Goal: Task Accomplishment & Management: Manage account settings

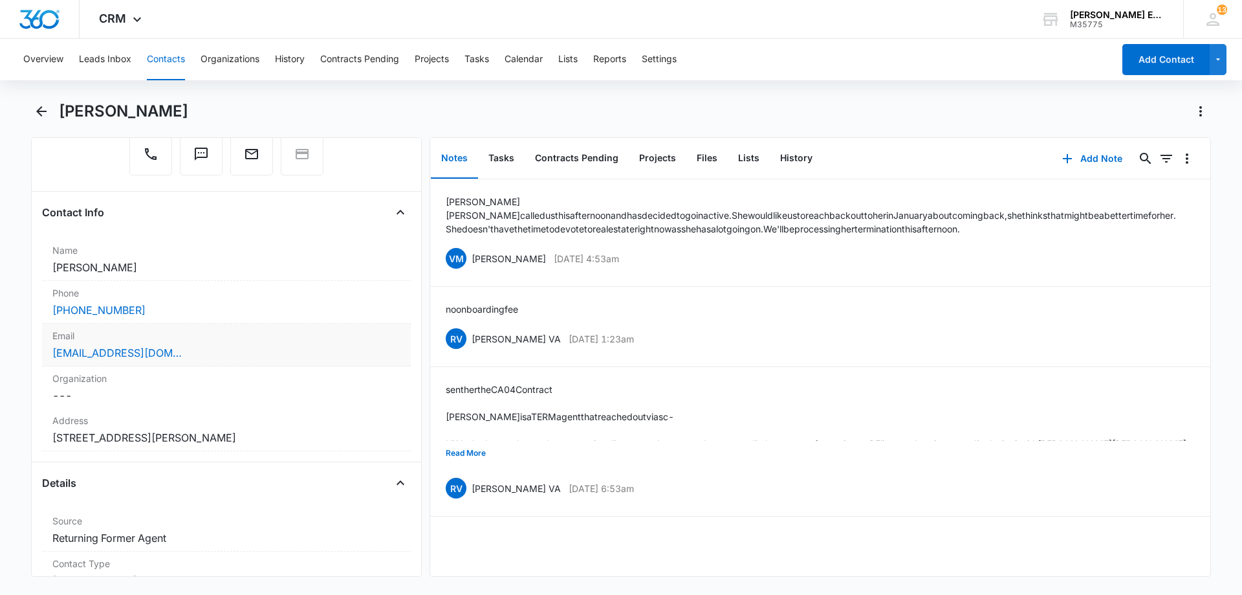
scroll to position [194, 0]
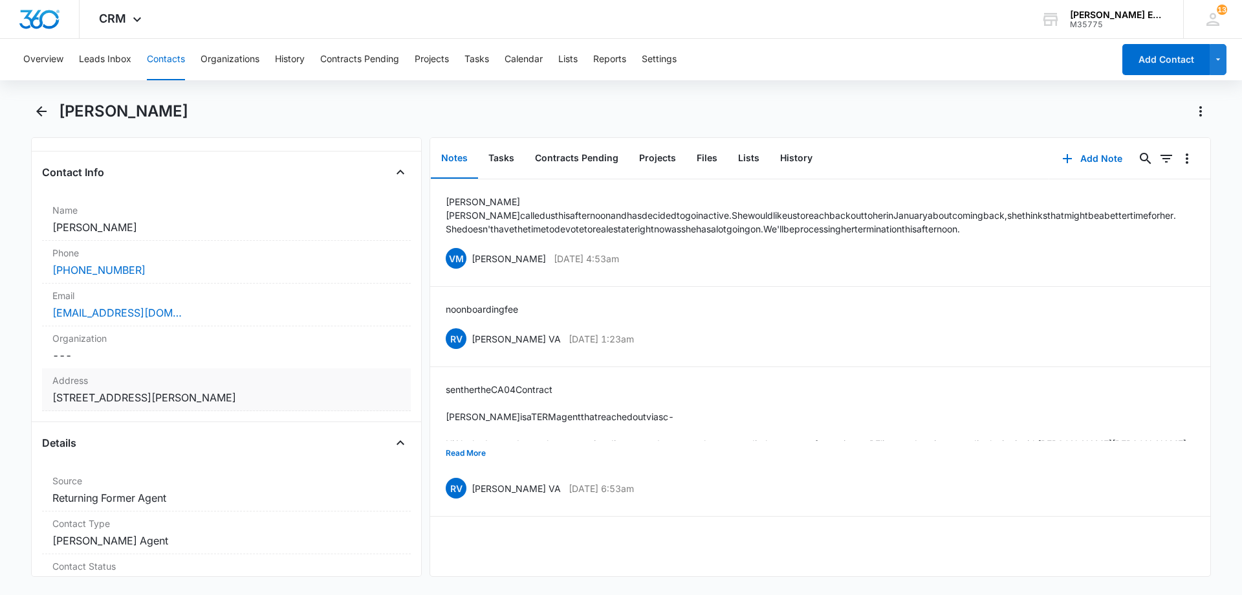
click at [237, 394] on dd "Cancel Save Changes [STREET_ADDRESS][PERSON_NAME]" at bounding box center [226, 398] width 348 height 16
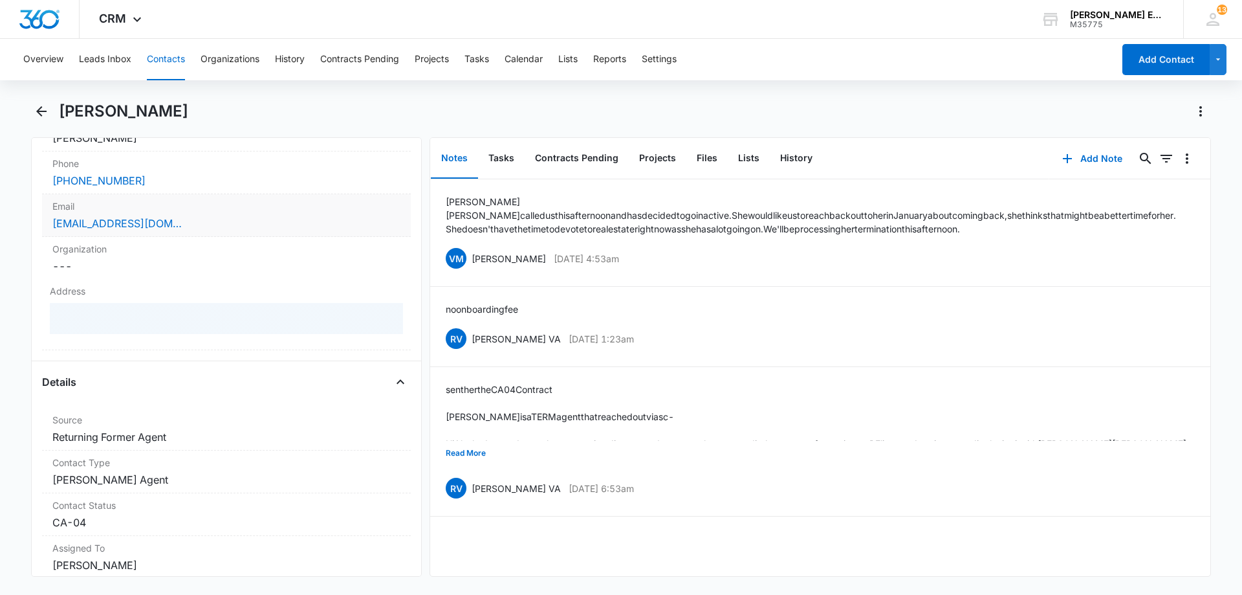
scroll to position [324, 0]
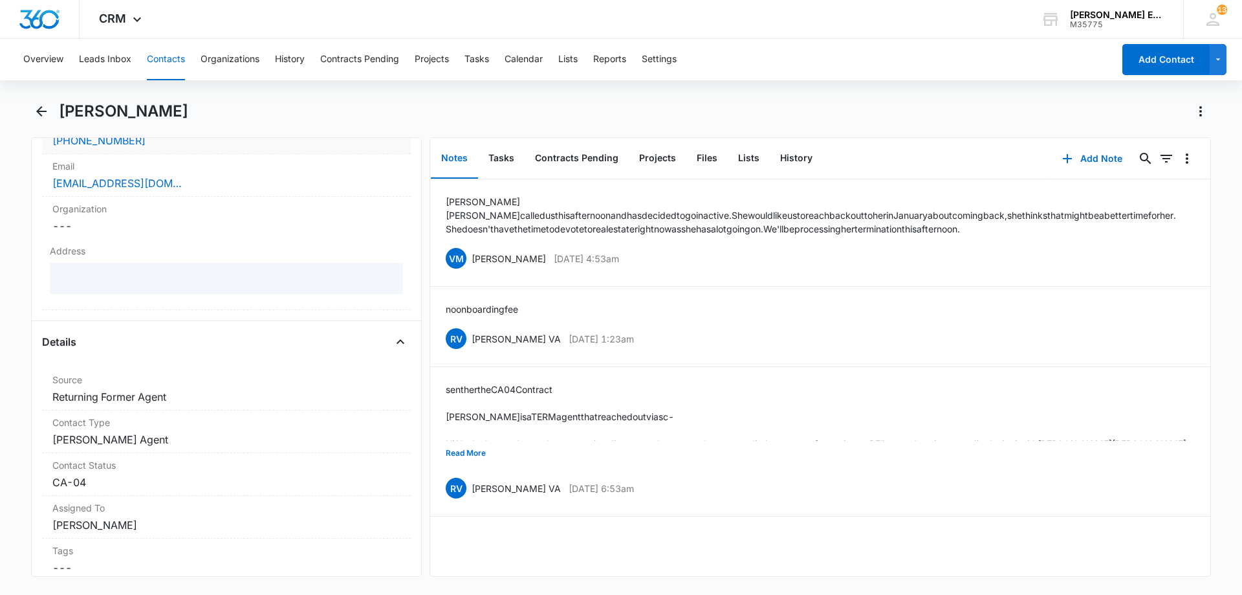
drag, startPoint x: 221, startPoint y: 179, endPoint x: 212, endPoint y: 148, distance: 32.5
click at [221, 178] on div "[EMAIL_ADDRESS][DOMAIN_NAME]" at bounding box center [226, 183] width 348 height 16
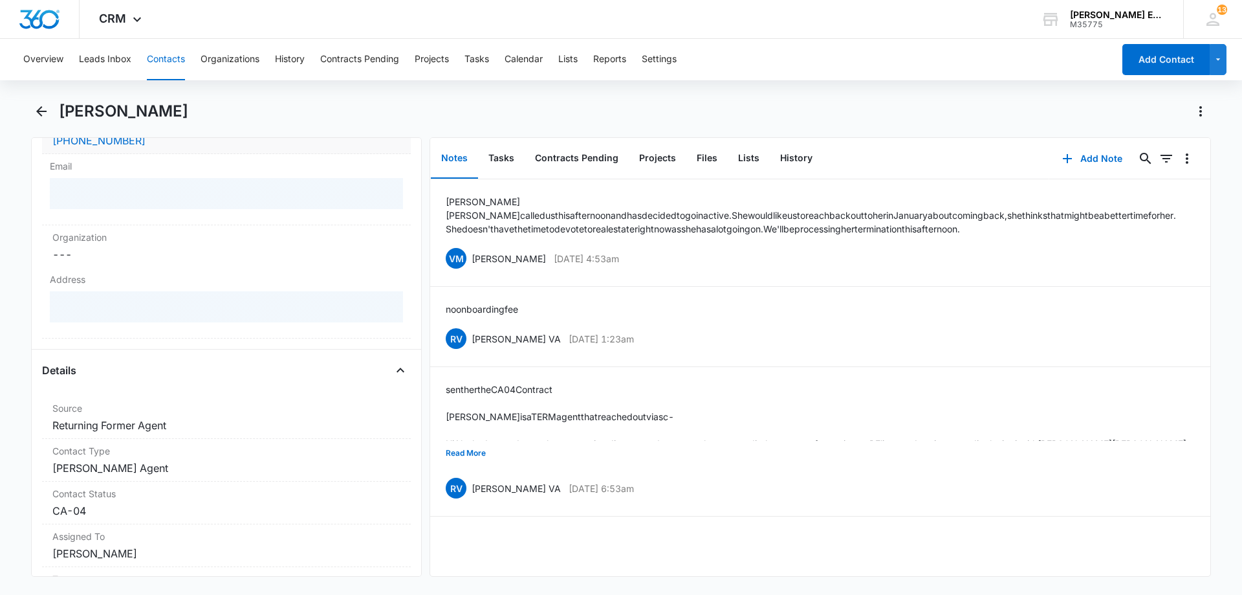
click at [212, 147] on div "[PHONE_NUMBER]" at bounding box center [226, 141] width 348 height 16
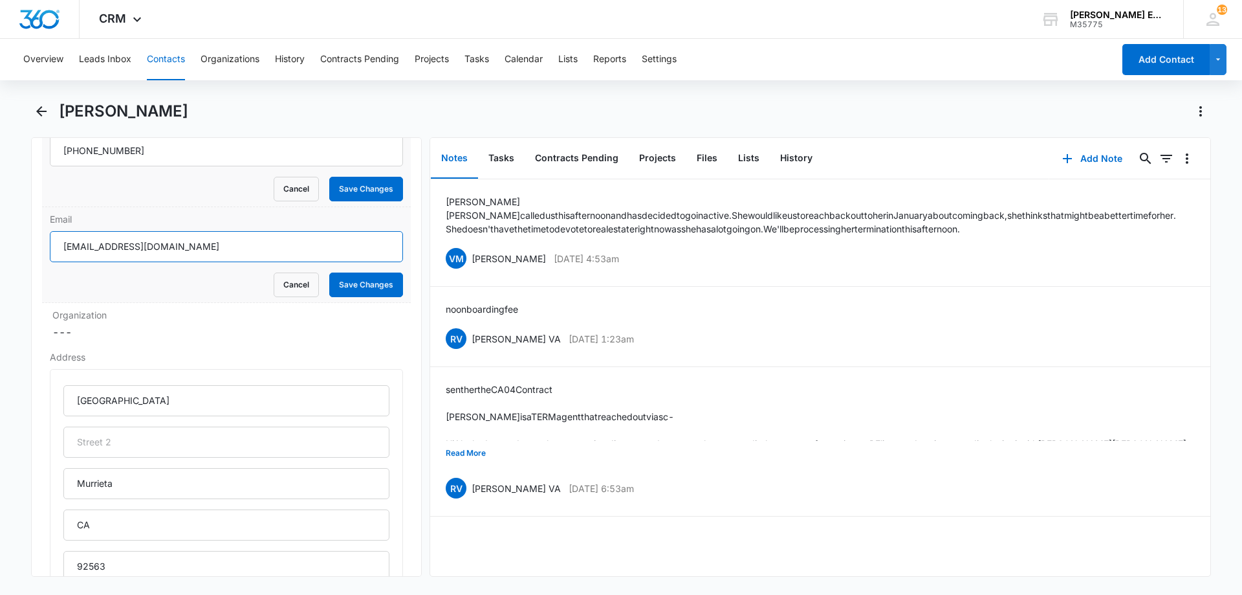
drag, startPoint x: 197, startPoint y: 248, endPoint x: 76, endPoint y: 246, distance: 121.0
click at [10, 247] on main "[PERSON_NAME] Remove [PERSON_NAME] [PERSON_NAME] Contact Info Name Cancel Save …" at bounding box center [621, 346] width 1242 height 491
drag, startPoint x: 129, startPoint y: 153, endPoint x: 38, endPoint y: 152, distance: 91.2
click at [38, 152] on div "Remove [PERSON_NAME] [PERSON_NAME] Contact Info Name Cancel Save Changes [PERSO…" at bounding box center [226, 356] width 391 height 439
click at [278, 184] on button "Cancel" at bounding box center [296, 189] width 45 height 25
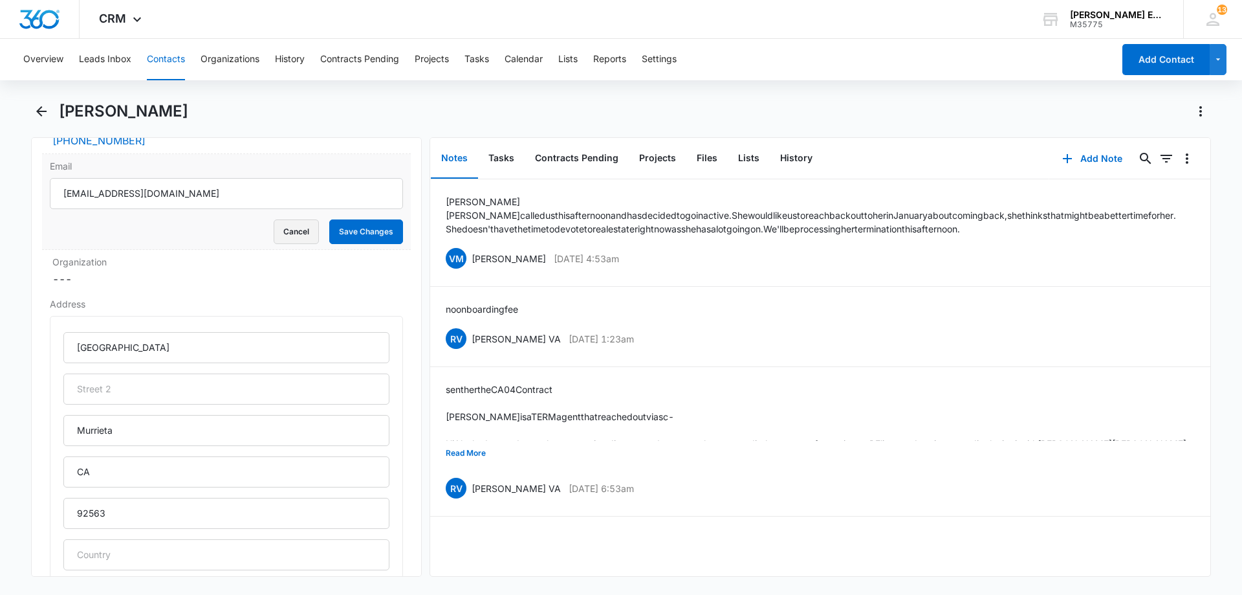
scroll to position [316, 0]
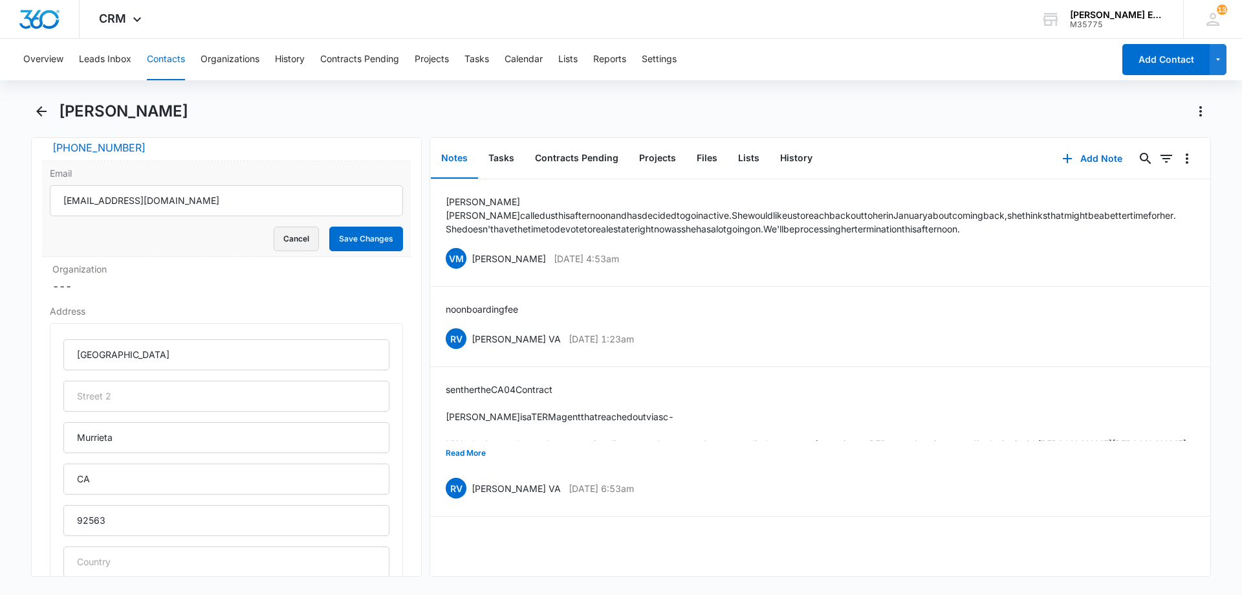
click at [279, 234] on button "Cancel" at bounding box center [296, 238] width 45 height 25
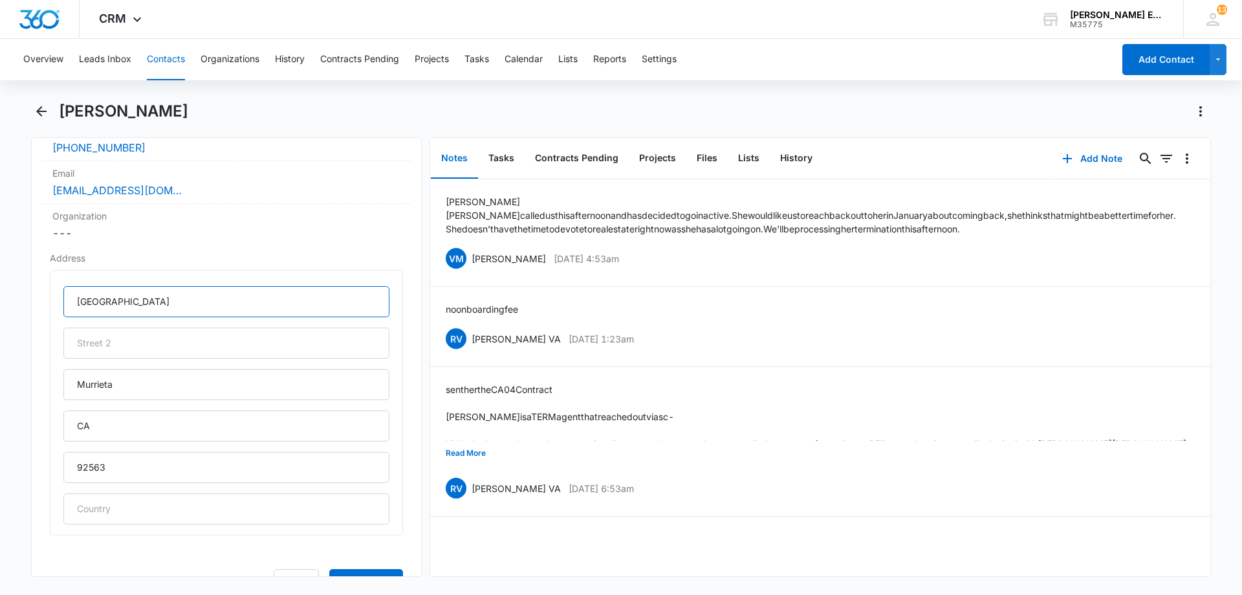
drag, startPoint x: 183, startPoint y: 304, endPoint x: 40, endPoint y: 309, distance: 143.1
click at [40, 309] on div "Remove [PERSON_NAME] [PERSON_NAME] Contact Info Name Cancel Save Changes [PERSO…" at bounding box center [226, 356] width 391 height 439
drag, startPoint x: 115, startPoint y: 385, endPoint x: 56, endPoint y: 392, distance: 58.6
click at [56, 392] on div "[STREET_ADDRESS][PERSON_NAME]" at bounding box center [226, 402] width 353 height 265
drag, startPoint x: 104, startPoint y: 471, endPoint x: 60, endPoint y: 472, distance: 43.4
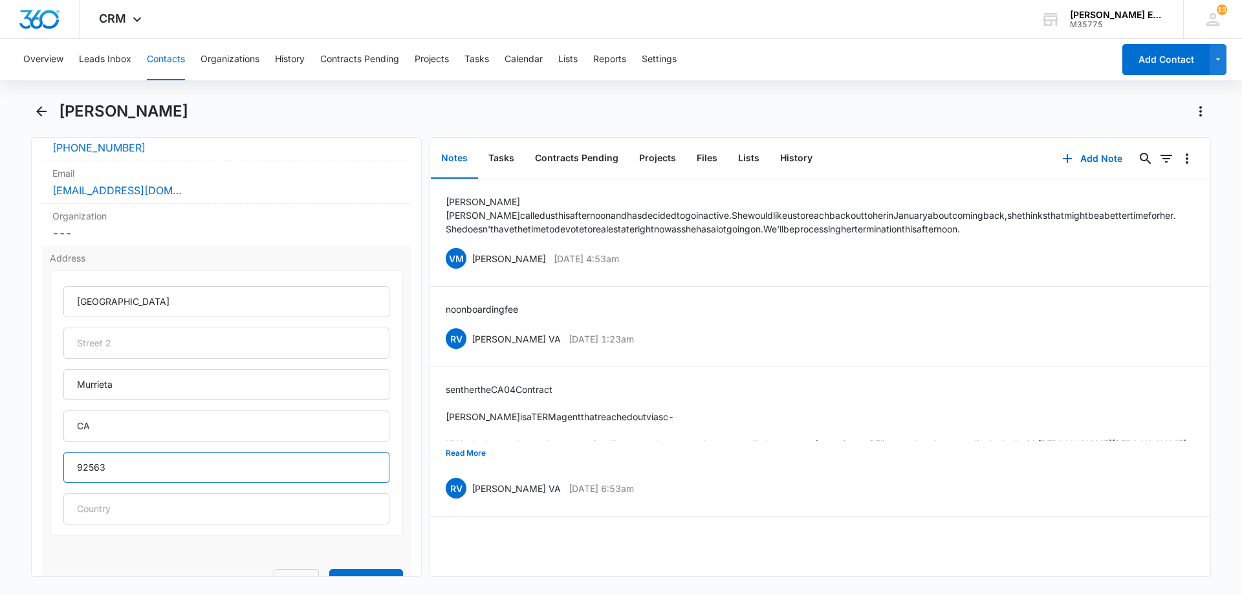
click at [60, 472] on div "[STREET_ADDRESS][PERSON_NAME]" at bounding box center [226, 402] width 353 height 265
